Goal: Task Accomplishment & Management: Use online tool/utility

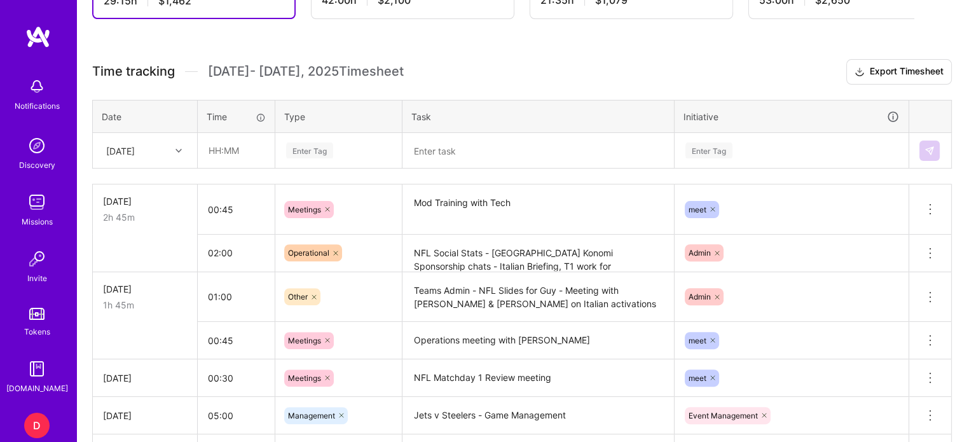
scroll to position [374, 0]
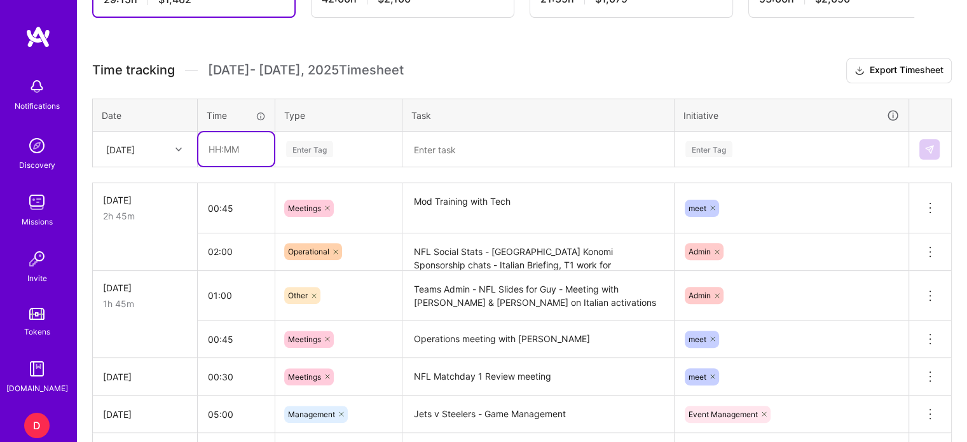
click at [214, 147] on input "text" at bounding box center [236, 149] width 76 height 34
type input "01:00"
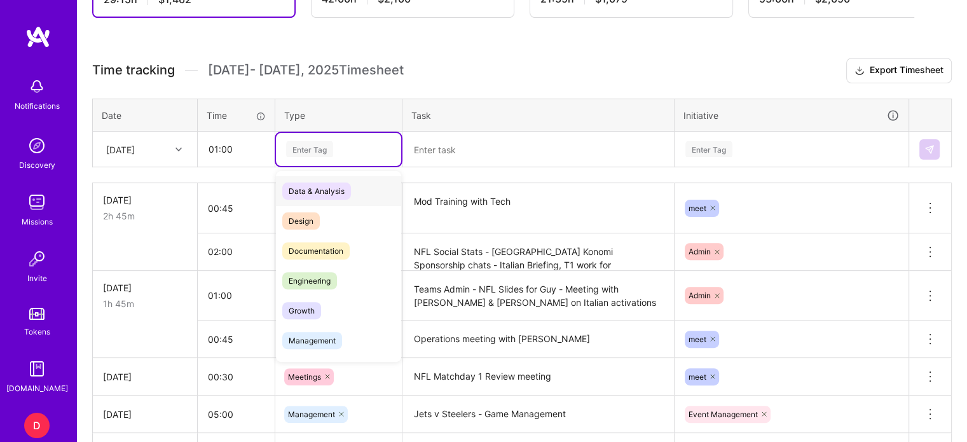
click at [290, 147] on div "Enter Tag" at bounding box center [309, 149] width 47 height 20
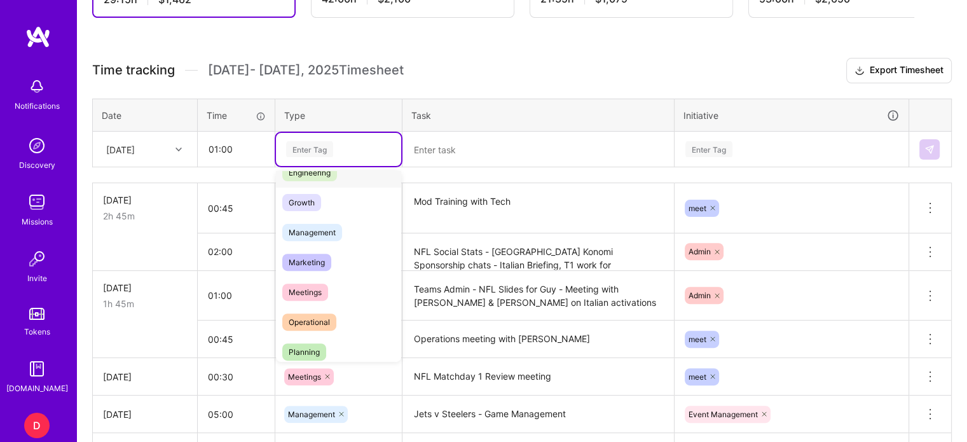
scroll to position [116, 0]
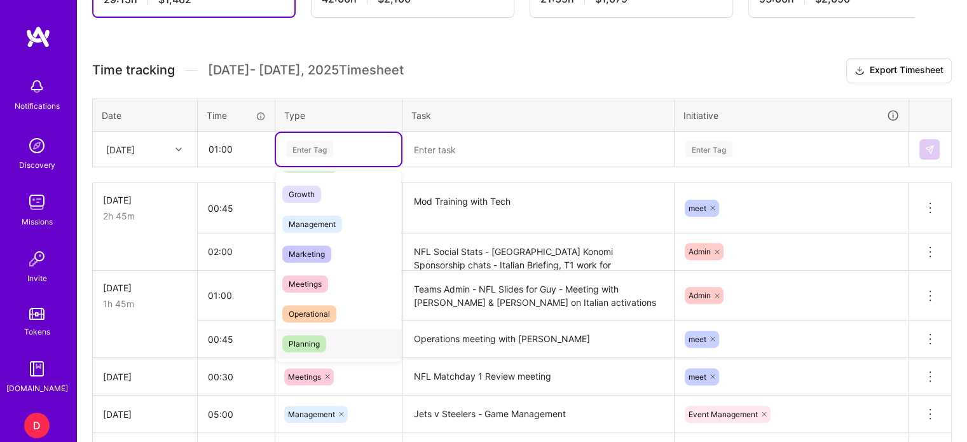
click at [311, 337] on span "Planning" at bounding box center [304, 343] width 44 height 17
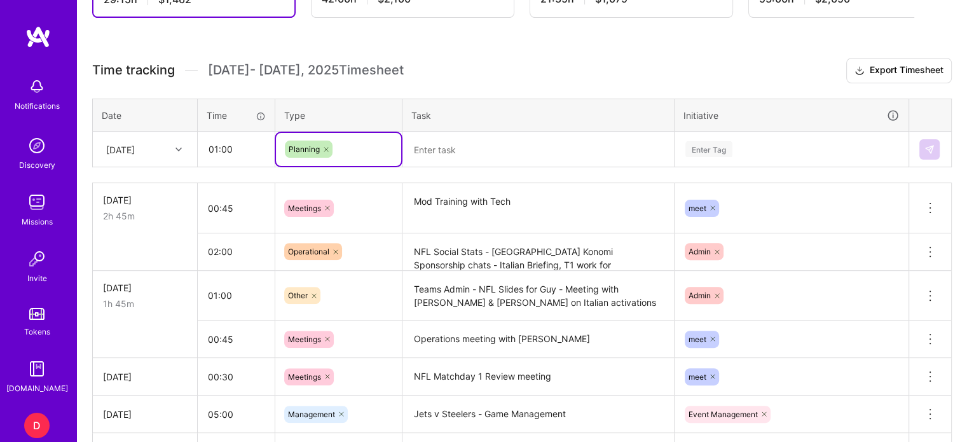
click at [430, 159] on textarea at bounding box center [538, 149] width 269 height 33
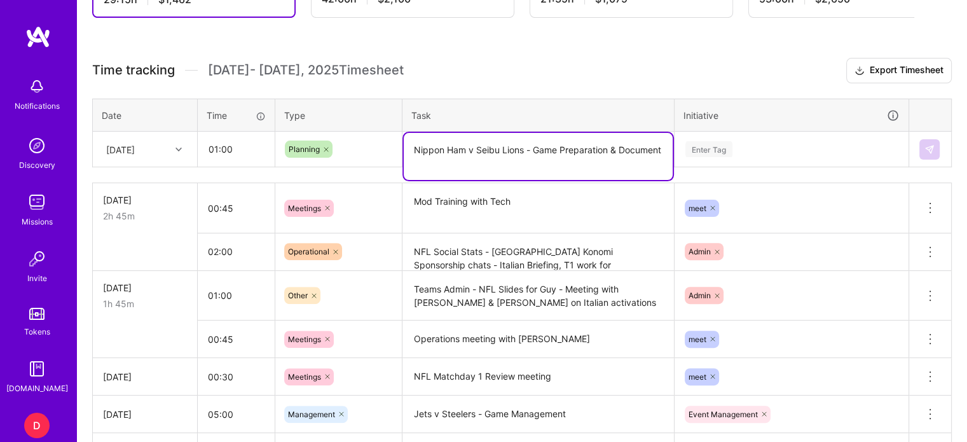
type textarea "Nippon Ham v Seibu Lions - Game Preparation & Document"
click at [714, 147] on div "Enter Tag" at bounding box center [708, 149] width 47 height 20
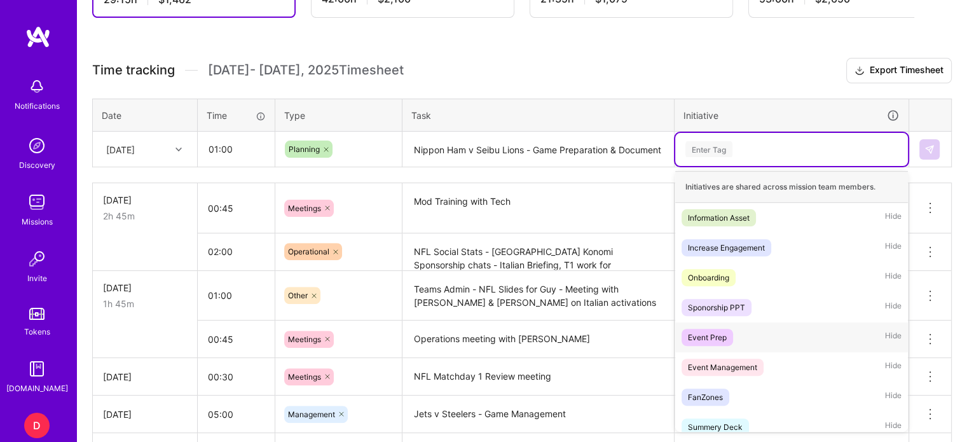
click at [722, 331] on div "Event Prep" at bounding box center [707, 336] width 39 height 13
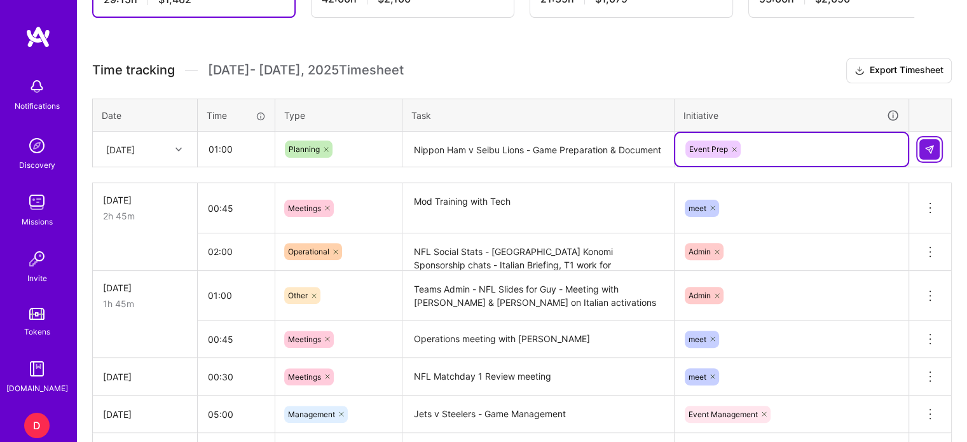
click at [925, 148] on img at bounding box center [929, 149] width 10 height 10
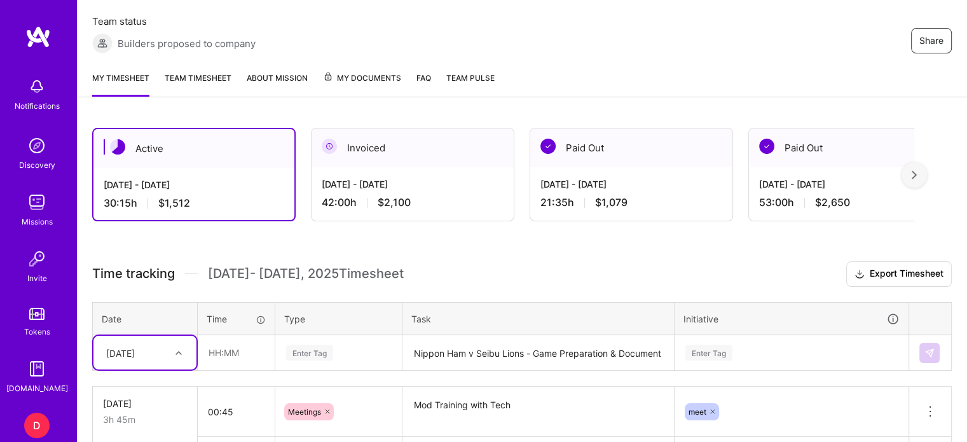
scroll to position [170, 0]
